Goal: Task Accomplishment & Management: Contribute content

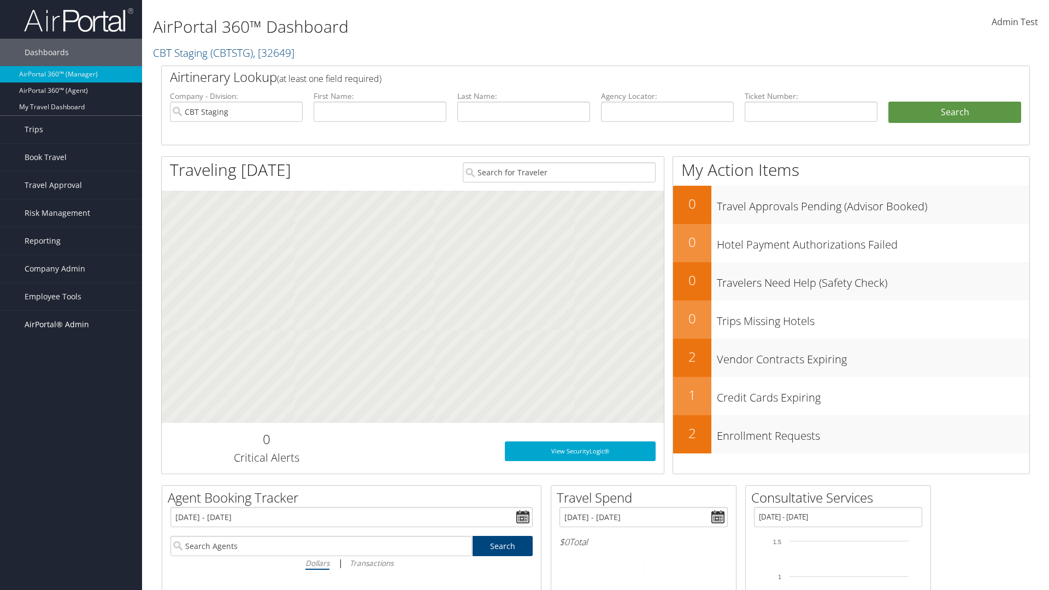
click at [71, 324] on span "AirPortal® Admin" at bounding box center [57, 324] width 64 height 27
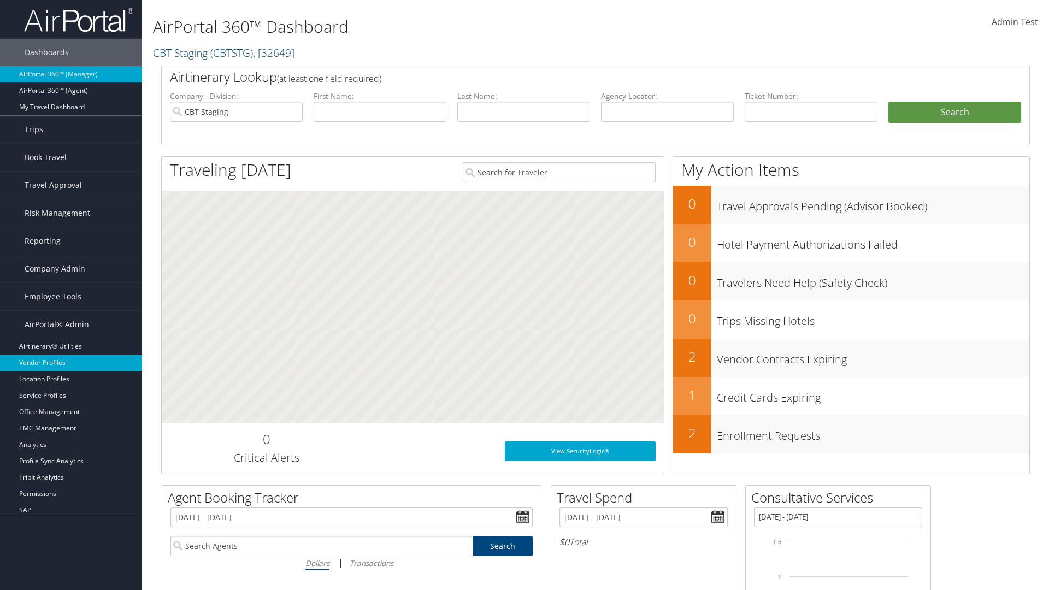
click at [71, 363] on link "Vendor Profiles" at bounding box center [71, 362] width 142 height 16
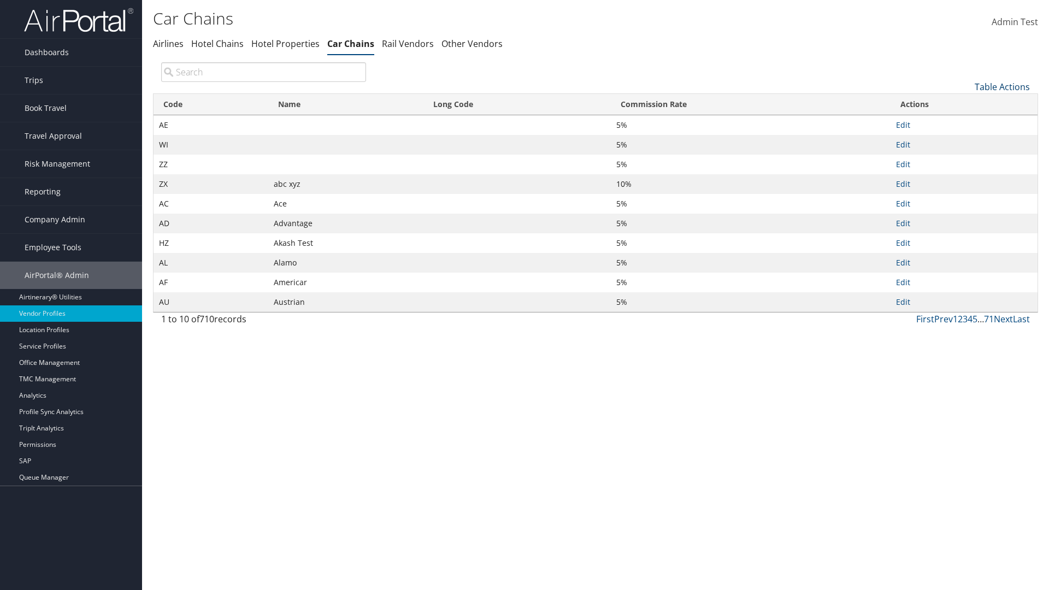
click at [1002, 86] on link "Table Actions" at bounding box center [1001, 87] width 55 height 12
click at [965, 103] on link "New Record" at bounding box center [966, 103] width 144 height 19
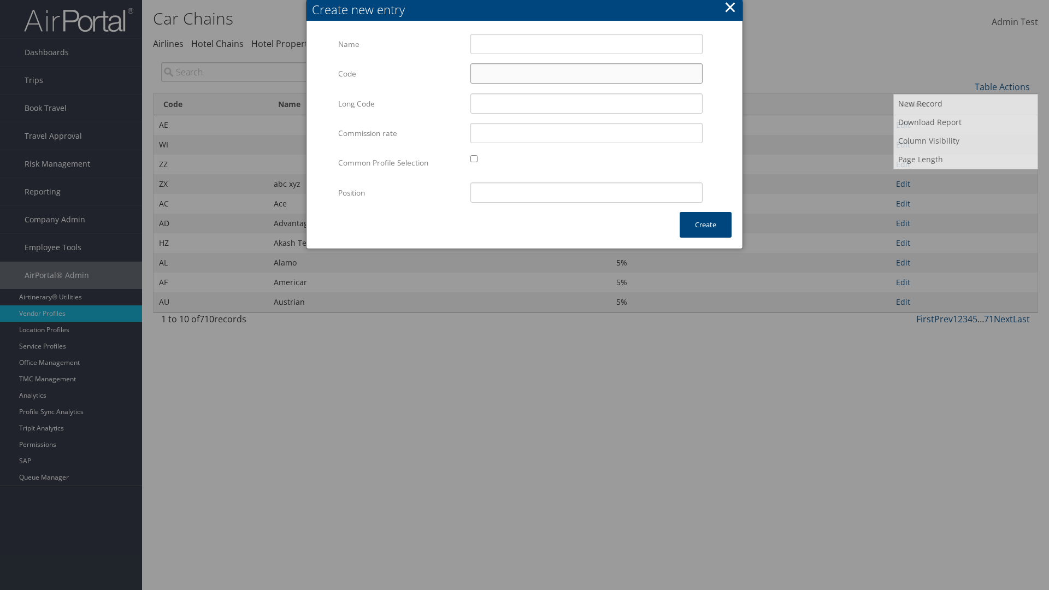
click at [586, 73] on input "Code" at bounding box center [586, 73] width 232 height 20
type input ";6"
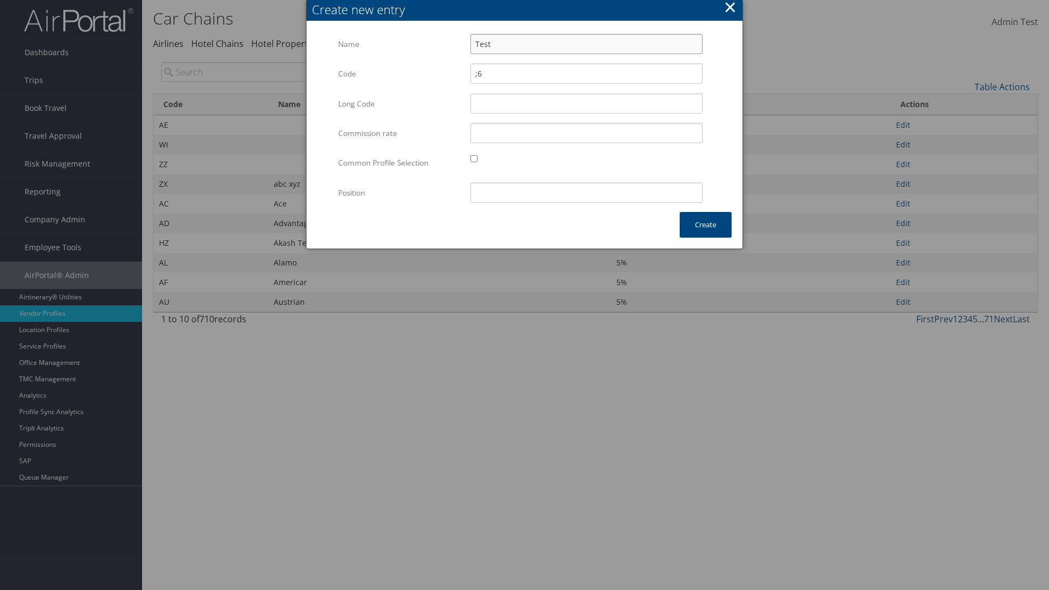
click at [586, 44] on input "Test" at bounding box center [586, 44] width 232 height 20
type input "Test"
type input "test"
type input ";6"
type input "test"
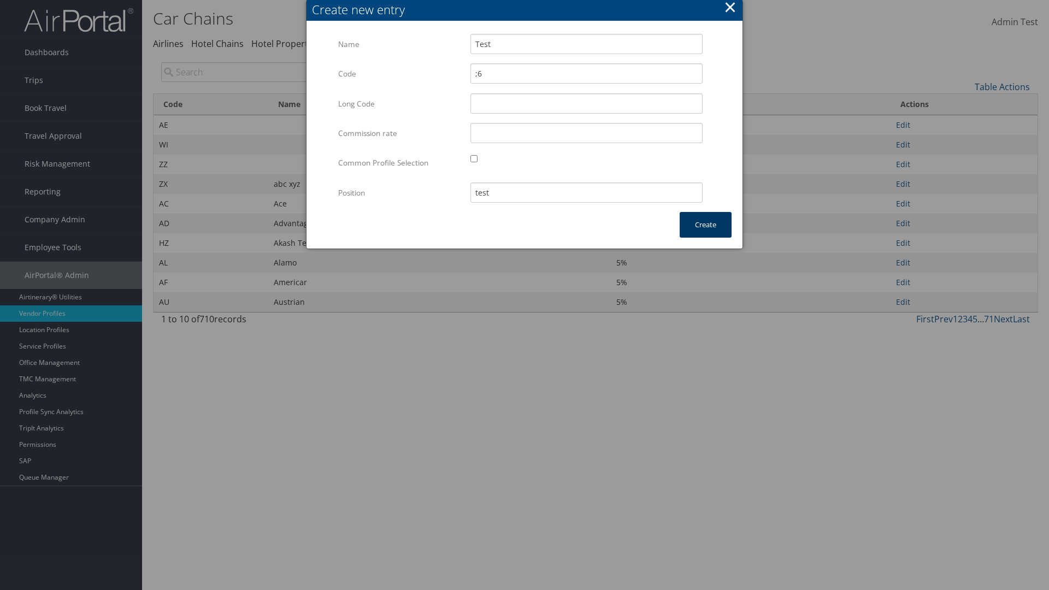
click at [705, 224] on button "Create" at bounding box center [705, 225] width 52 height 26
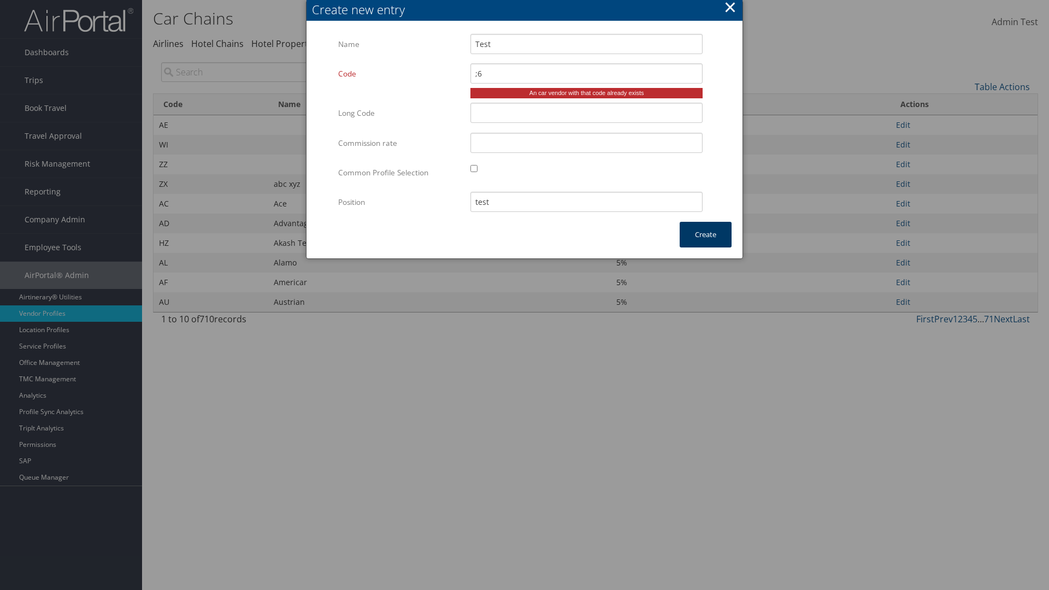
type input "Test"
